Goal: Information Seeking & Learning: Understand process/instructions

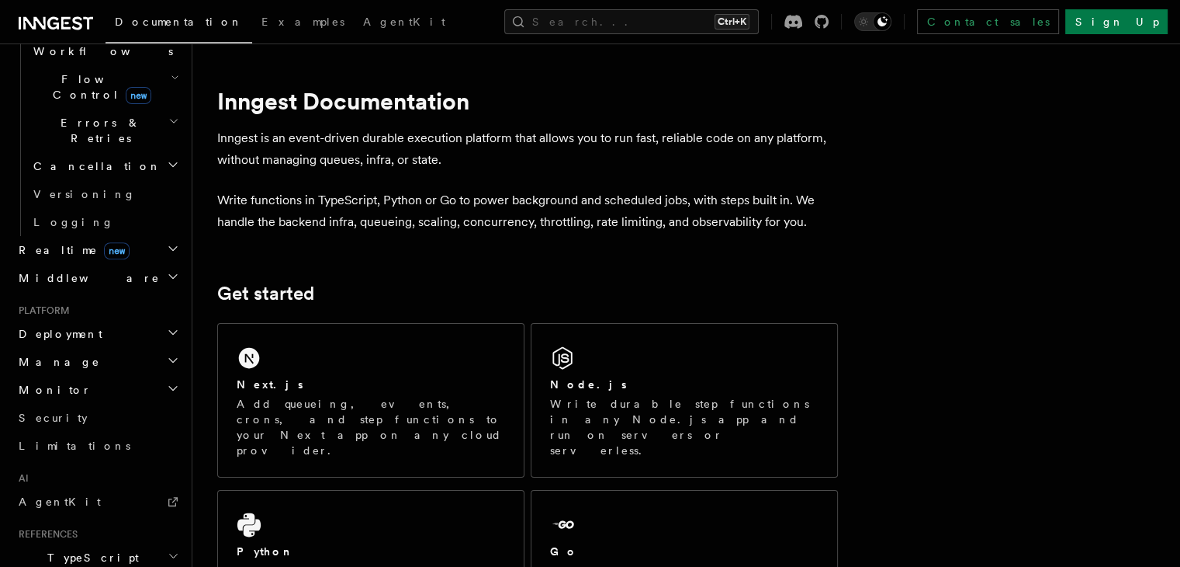
scroll to position [549, 0]
click at [98, 317] on h2 "Deployment" at bounding box center [97, 331] width 170 height 28
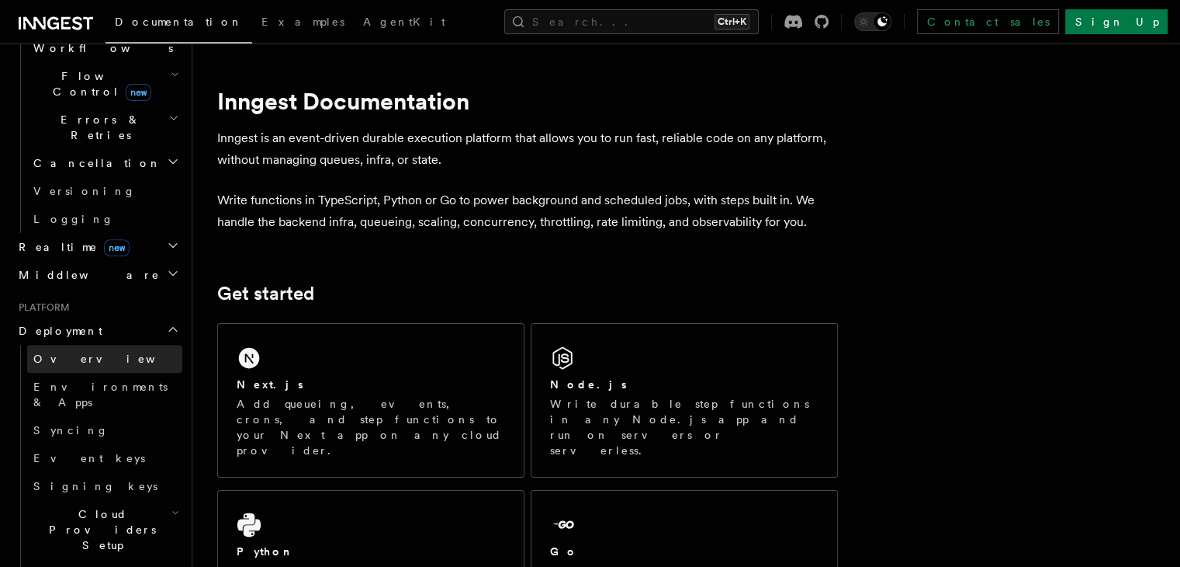
click at [66, 352] on span "Overview" at bounding box center [113, 358] width 160 height 12
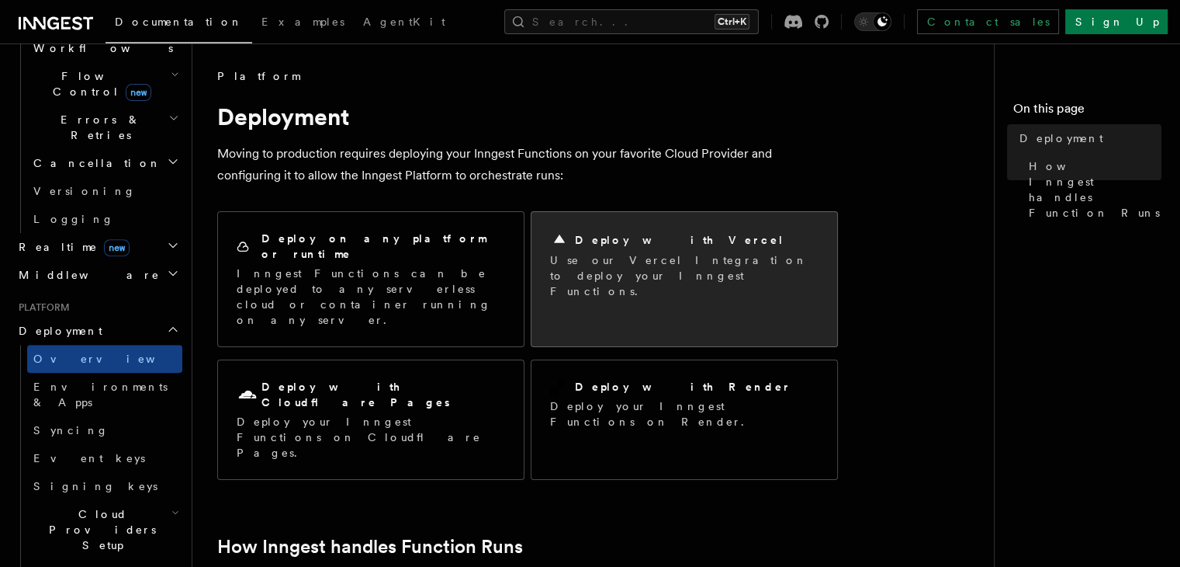
click at [658, 262] on p "Use our Vercel Integration to deploy your Inngest Functions." at bounding box center [684, 275] width 269 height 47
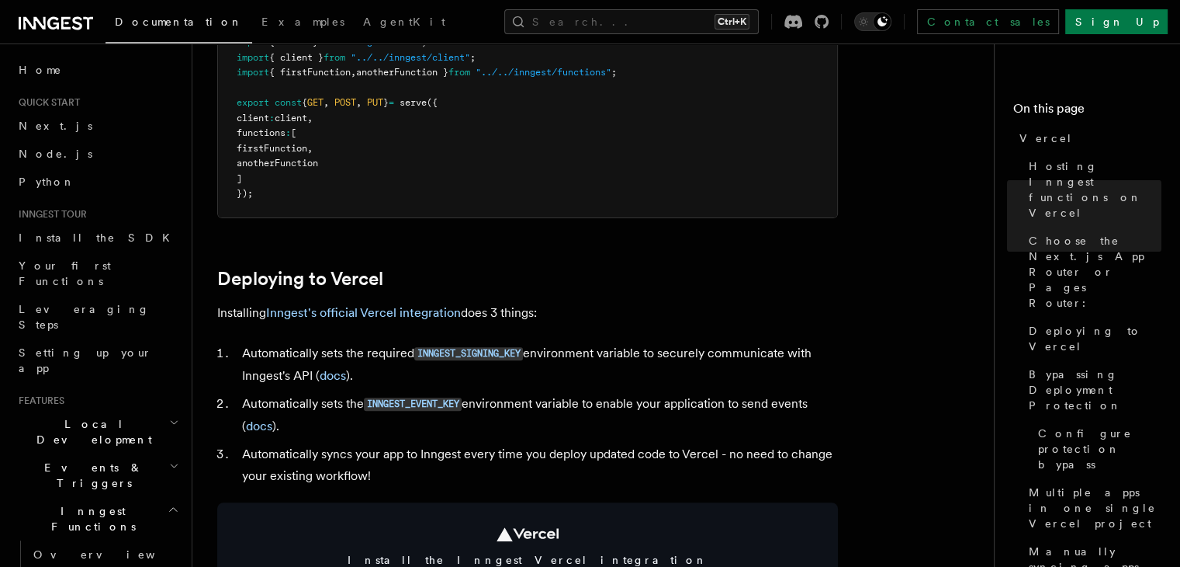
scroll to position [518, 0]
click at [363, 313] on link "Inngest's official Vercel integration" at bounding box center [363, 310] width 195 height 15
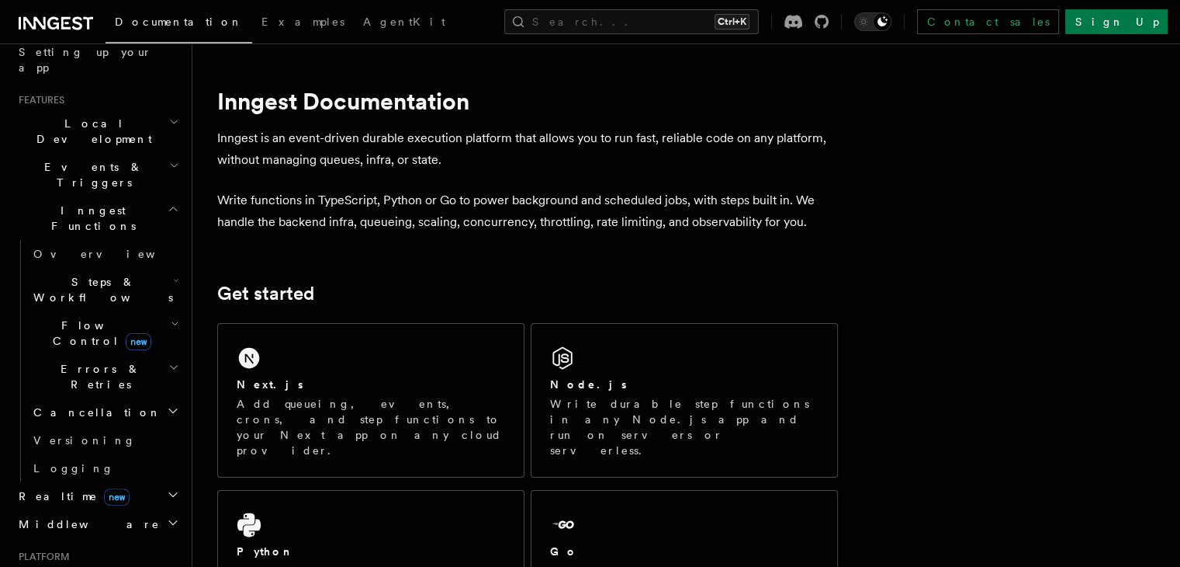
scroll to position [306, 0]
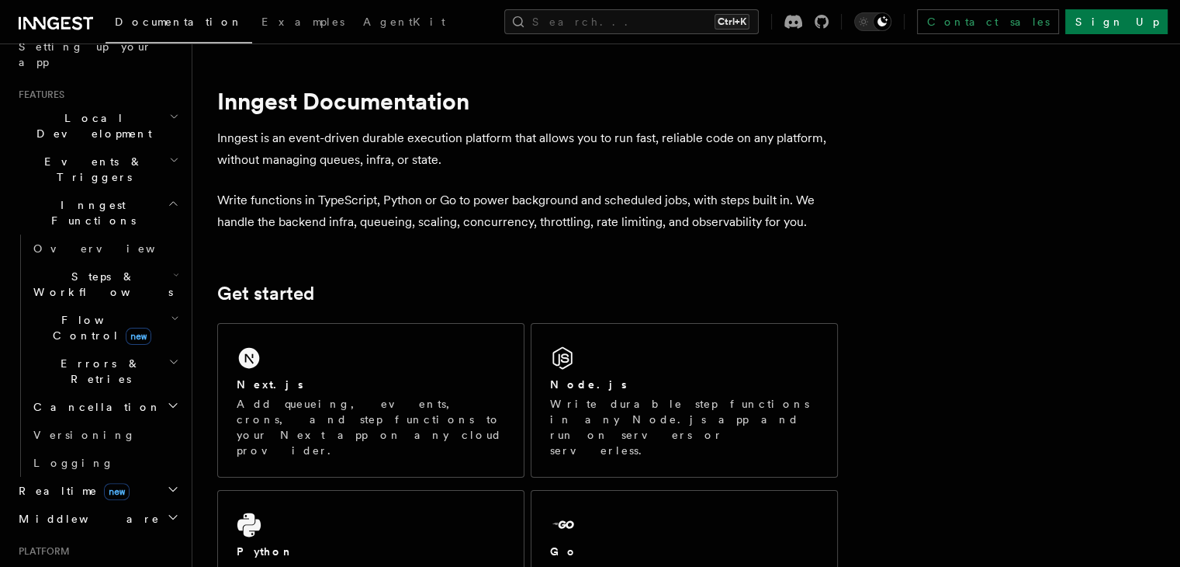
click at [70, 566] on span "Deployment" at bounding box center [57, 575] width 90 height 16
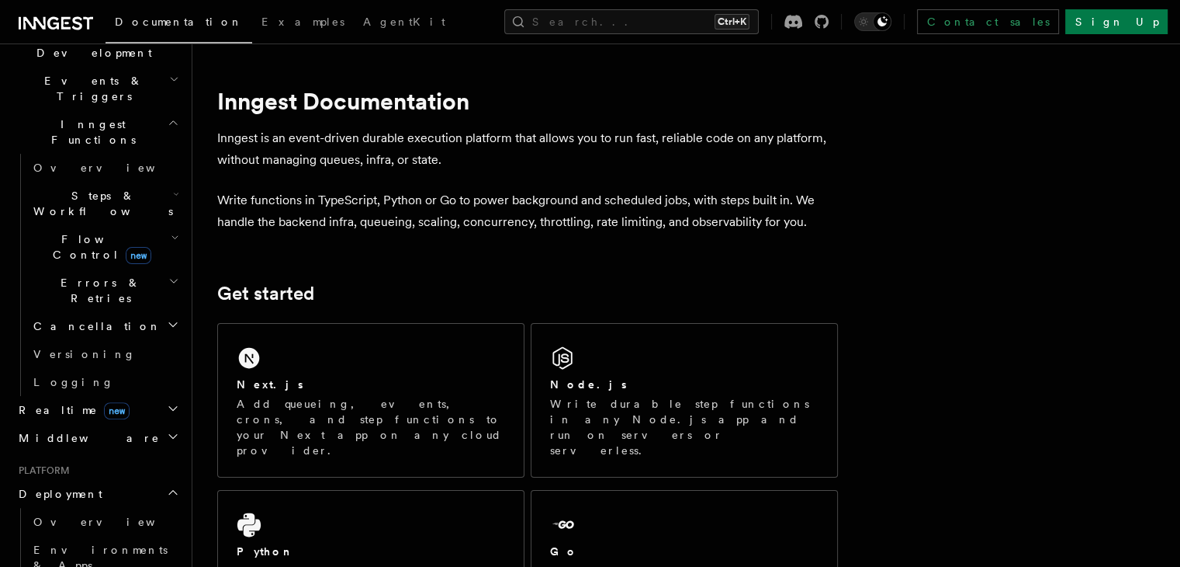
scroll to position [390, 0]
click at [100, 504] on link "Overview" at bounding box center [104, 518] width 155 height 28
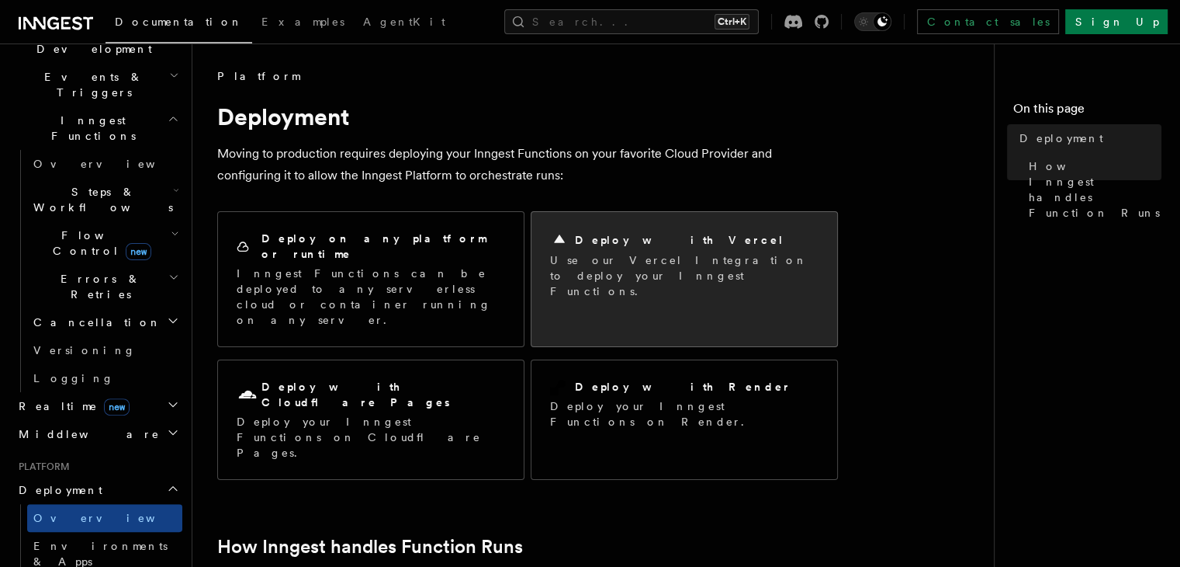
click at [586, 249] on div "Deploy with Vercel Use our Vercel Integration to deploy your Inngest Functions." at bounding box center [684, 265] width 269 height 68
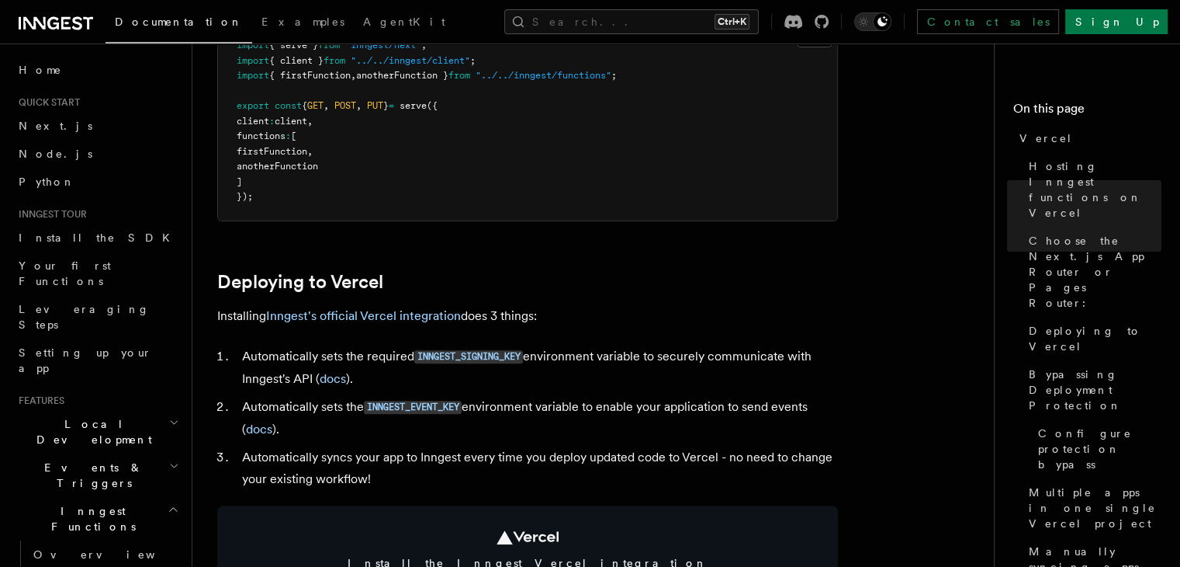
scroll to position [515, 0]
click at [418, 324] on p "Installing Inngest's official Vercel integration does 3 things:" at bounding box center [527, 315] width 621 height 22
click at [427, 315] on link "Inngest's official Vercel integration" at bounding box center [363, 314] width 195 height 15
